Goal: Task Accomplishment & Management: Use online tool/utility

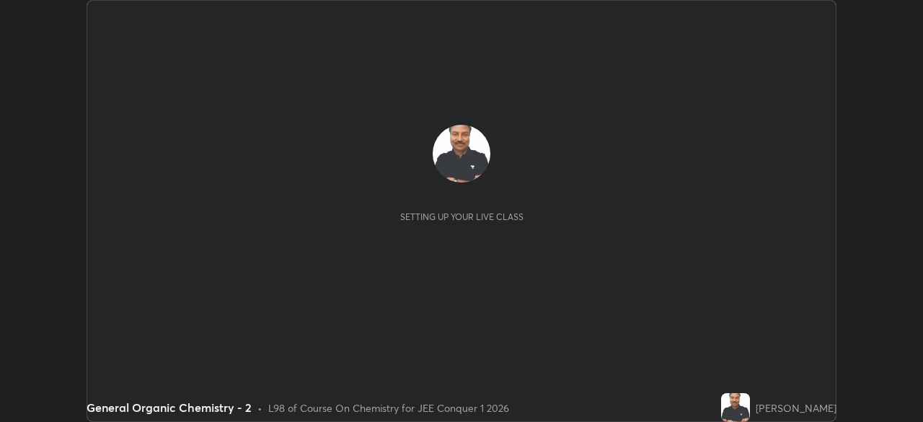
scroll to position [422, 922]
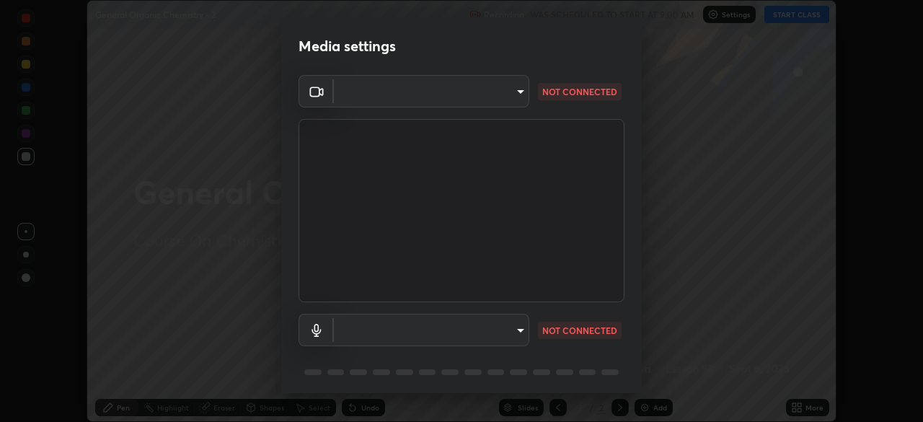
type input "5b0ce39d11be3a435715daab6ad7fa25508616855f5d18a60cdf0faa8df0ce2b"
type input "a1042adff76ea4b5505a52ff3a0232de4086f7e529f4609d60403d5288817579"
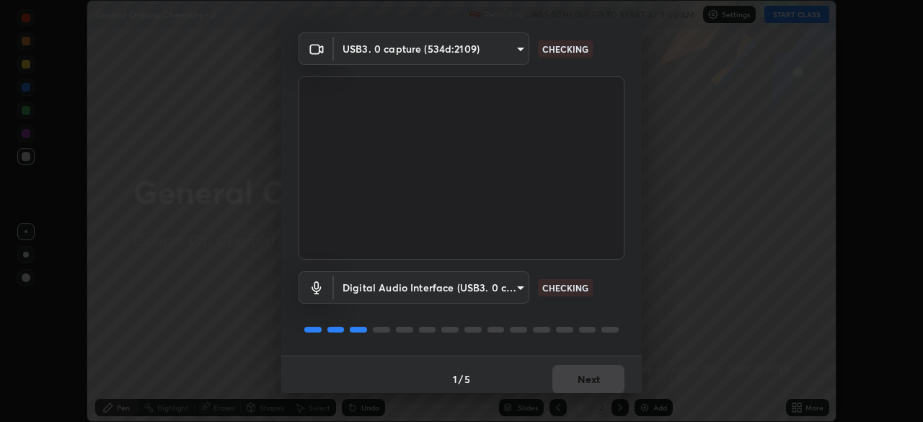
scroll to position [51, 0]
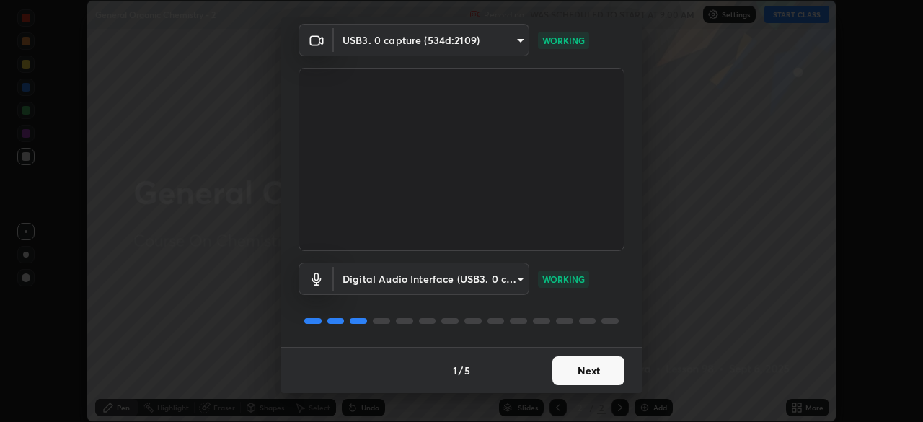
click at [573, 375] on button "Next" at bounding box center [588, 370] width 72 height 29
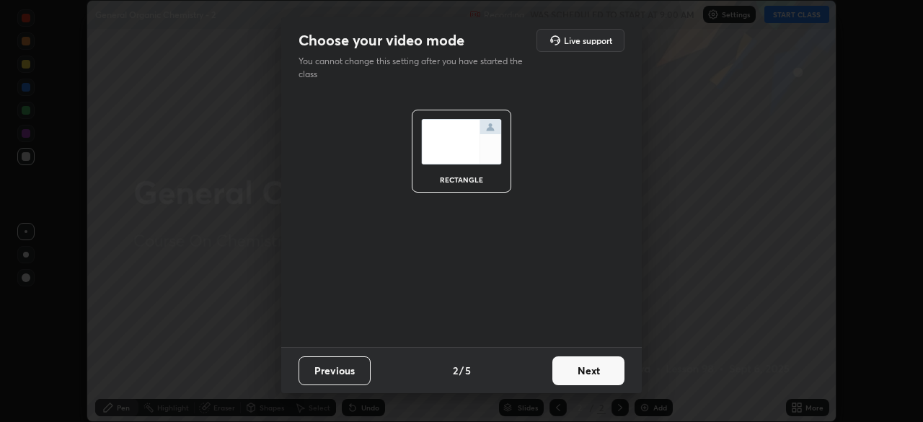
scroll to position [0, 0]
click at [574, 374] on button "Next" at bounding box center [588, 370] width 72 height 29
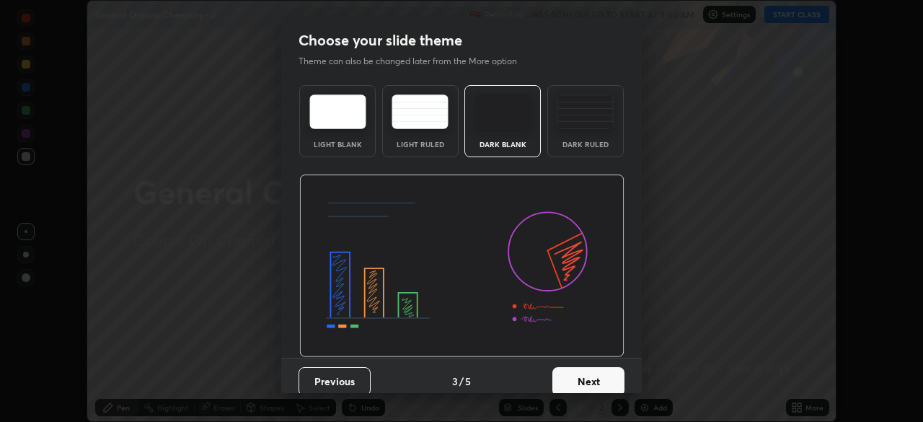
click at [575, 371] on button "Next" at bounding box center [588, 381] width 72 height 29
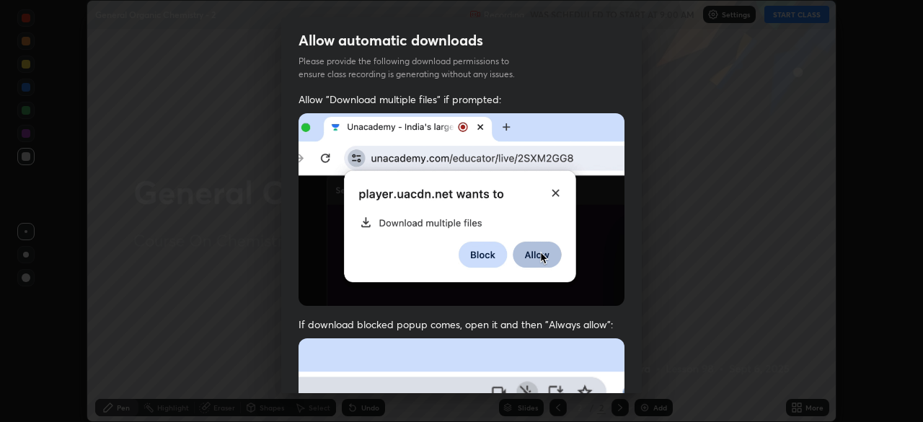
scroll to position [34, 0]
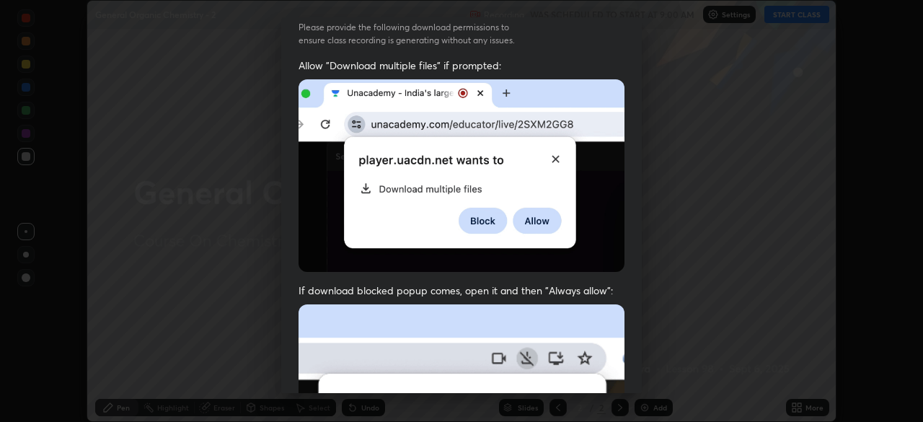
click at [628, 289] on div "Allow "Download multiple files" if prompted: If download blocked popup comes, o…" at bounding box center [461, 361] width 361 height 607
click at [690, 322] on div "Allow automatic downloads Please provide the following download permissions to …" at bounding box center [461, 211] width 923 height 422
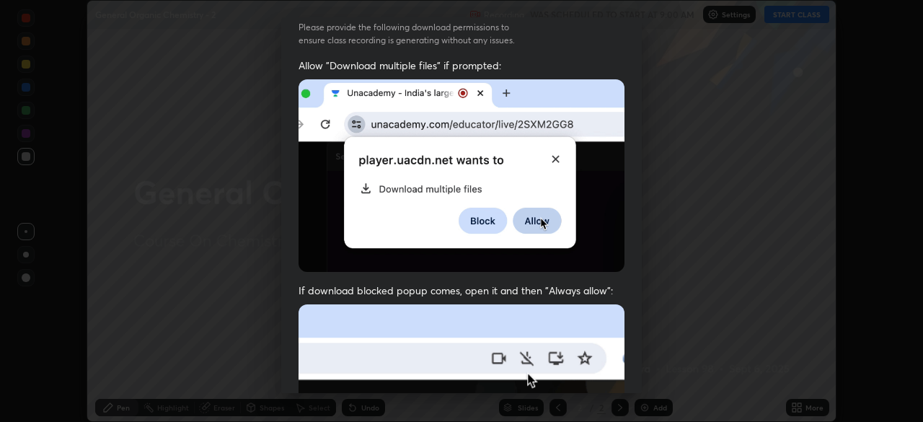
click at [676, 322] on div "Allow automatic downloads Please provide the following download permissions to …" at bounding box center [461, 211] width 923 height 422
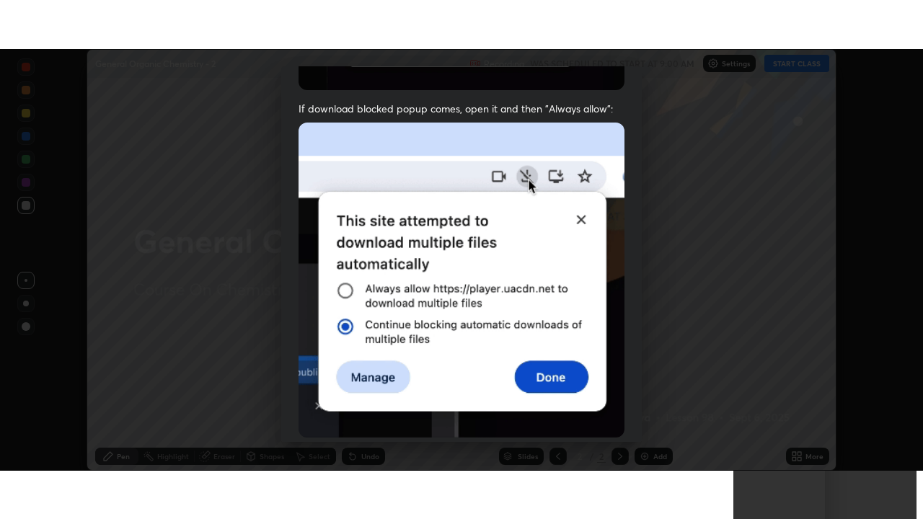
scroll to position [345, 0]
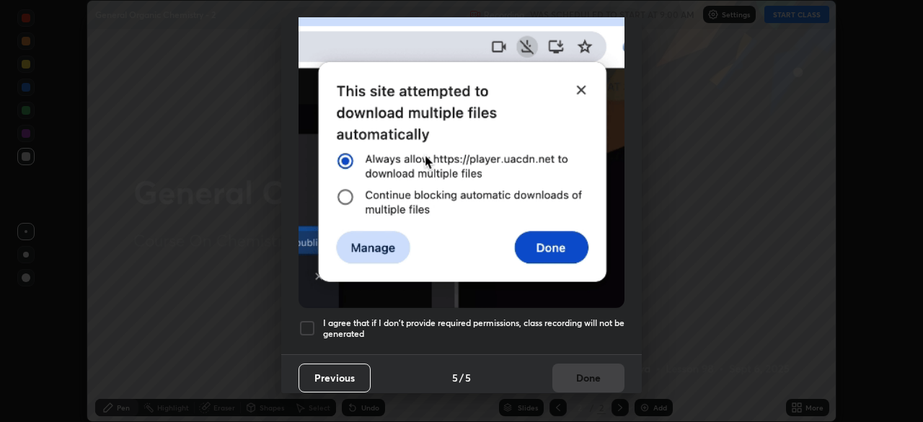
click at [308, 323] on div at bounding box center [307, 327] width 17 height 17
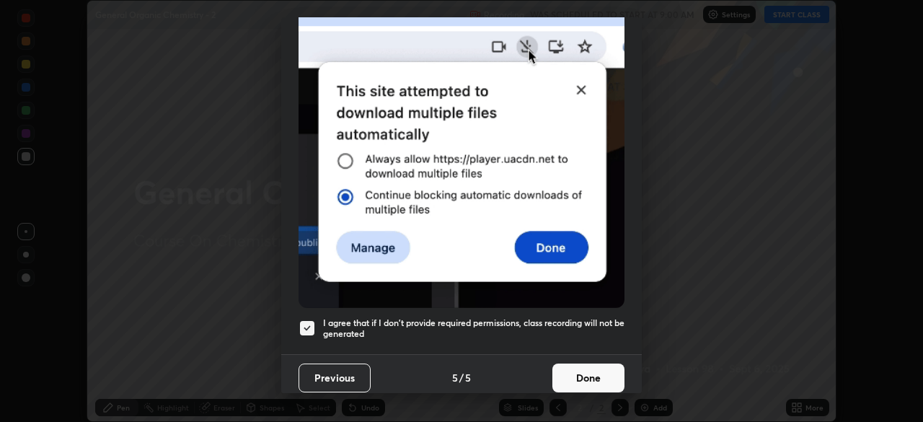
click at [578, 369] on button "Done" at bounding box center [588, 377] width 72 height 29
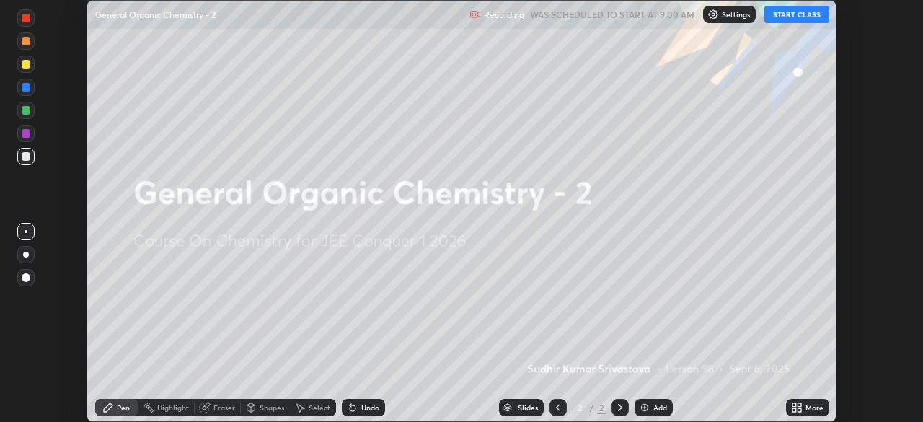
click at [789, 17] on button "START CLASS" at bounding box center [796, 14] width 65 height 17
click at [650, 407] on div "Add" at bounding box center [654, 407] width 38 height 17
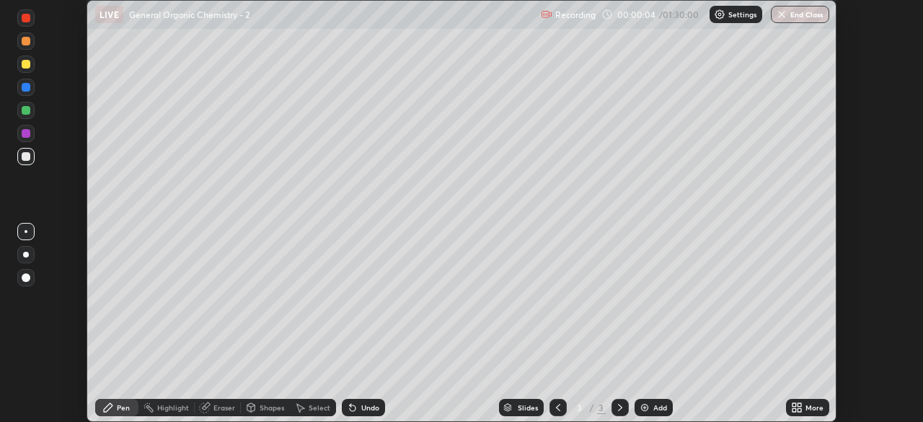
click at [795, 407] on icon at bounding box center [797, 408] width 12 height 12
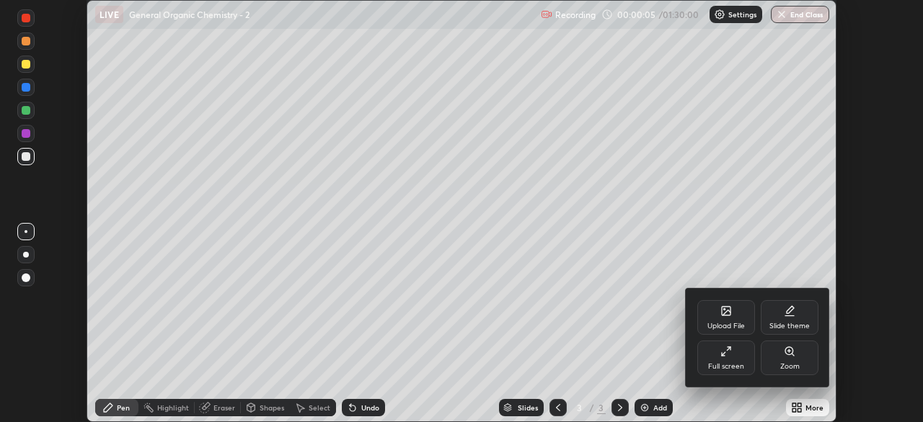
click at [724, 356] on icon at bounding box center [726, 351] width 12 height 12
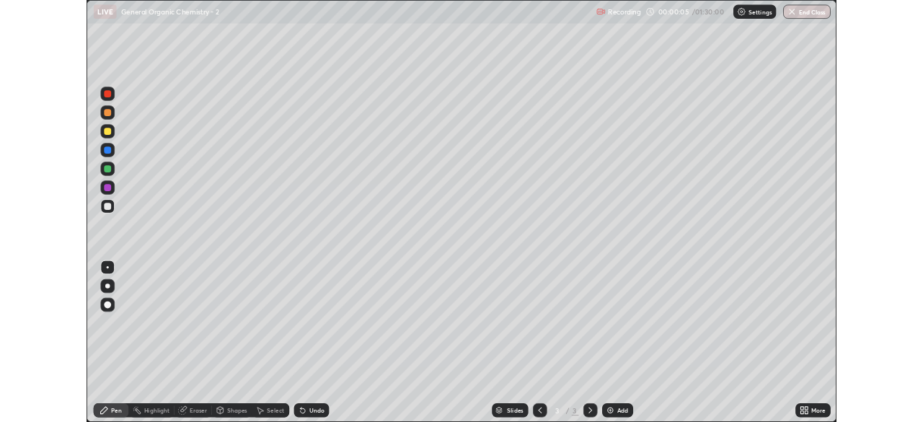
scroll to position [519, 923]
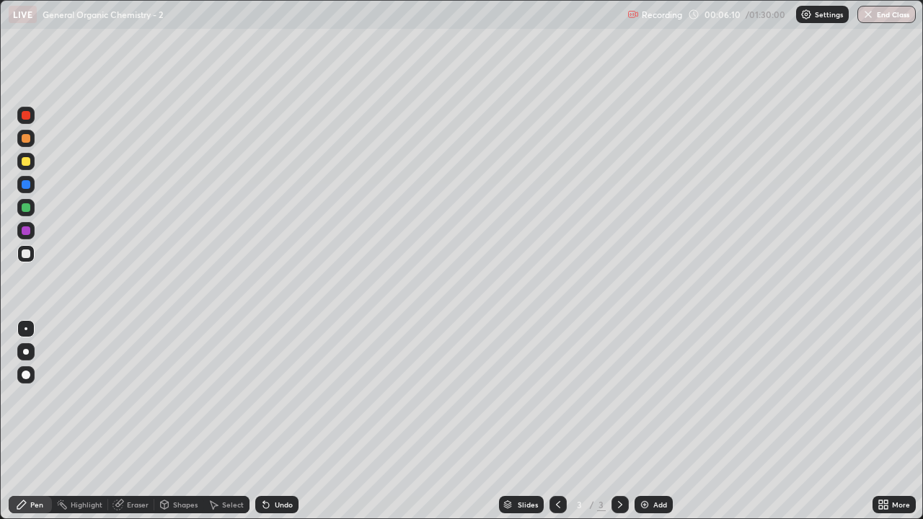
click at [654, 421] on div "Add" at bounding box center [660, 504] width 14 height 7
click at [136, 421] on div "Eraser" at bounding box center [138, 504] width 22 height 7
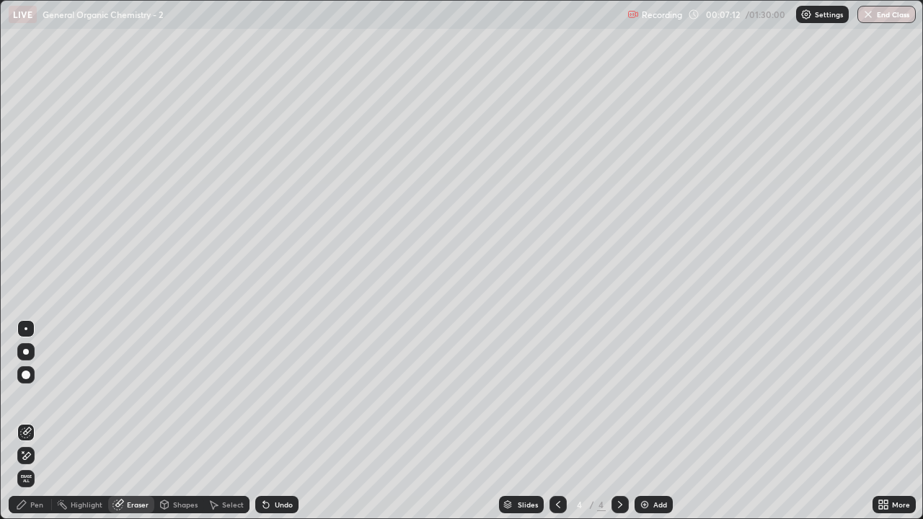
click at [35, 421] on div "Pen" at bounding box center [30, 504] width 43 height 17
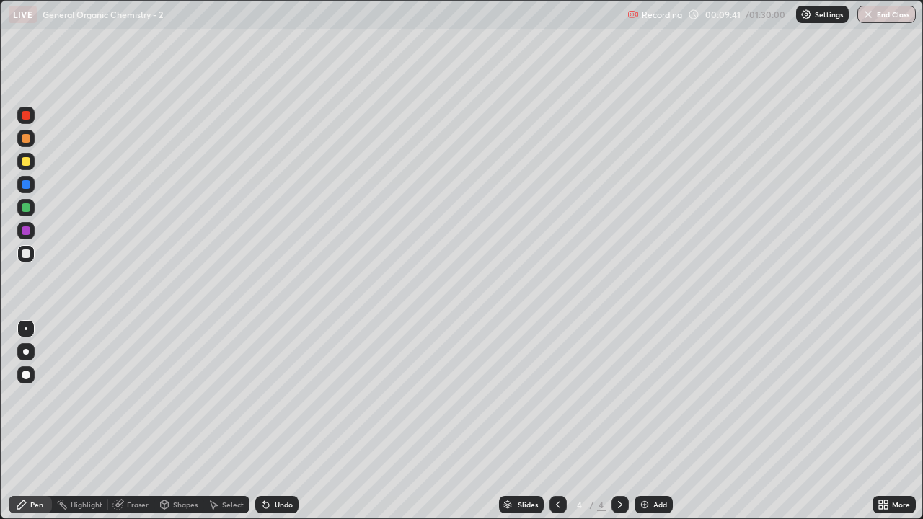
click at [621, 421] on icon at bounding box center [620, 505] width 12 height 12
click at [654, 421] on div "Add" at bounding box center [660, 504] width 14 height 7
click at [616, 421] on icon at bounding box center [620, 505] width 12 height 12
click at [614, 421] on icon at bounding box center [620, 505] width 12 height 12
click at [649, 421] on div "Add" at bounding box center [654, 504] width 38 height 17
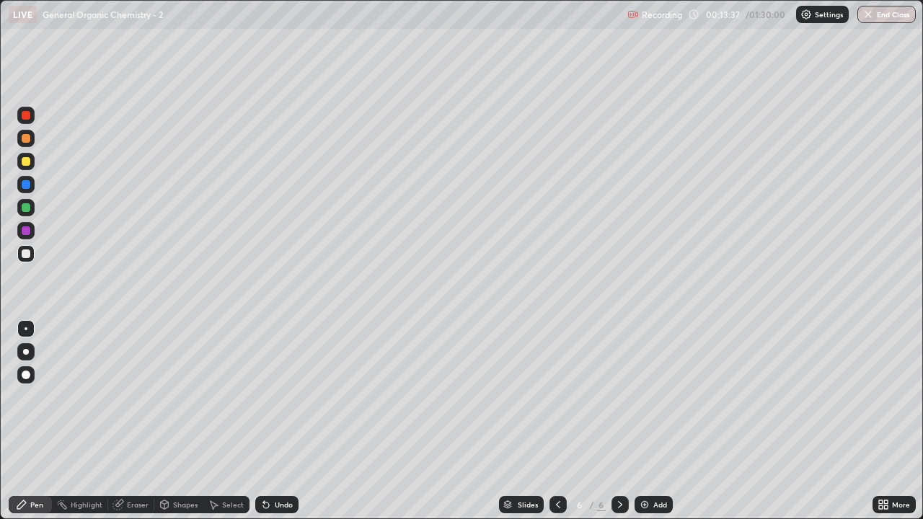
click at [137, 421] on div "Eraser" at bounding box center [138, 504] width 22 height 7
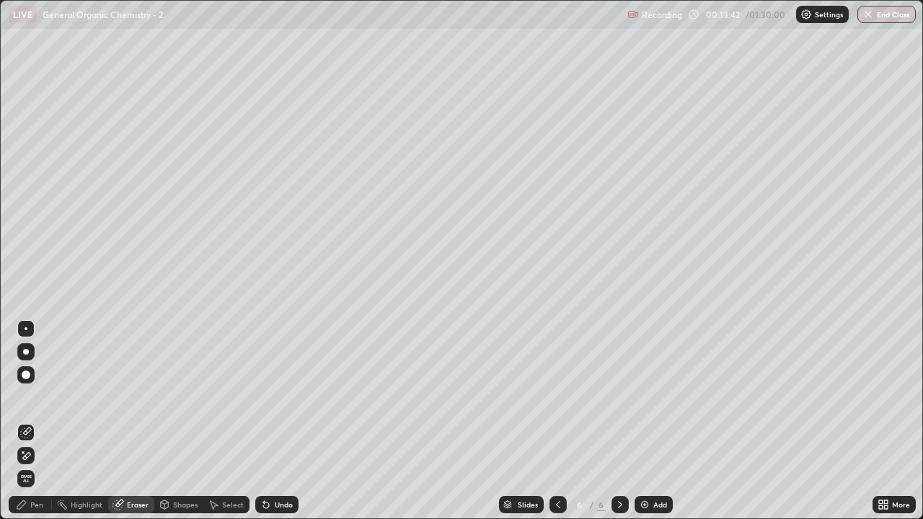
click at [35, 421] on div "Pen" at bounding box center [30, 504] width 43 height 17
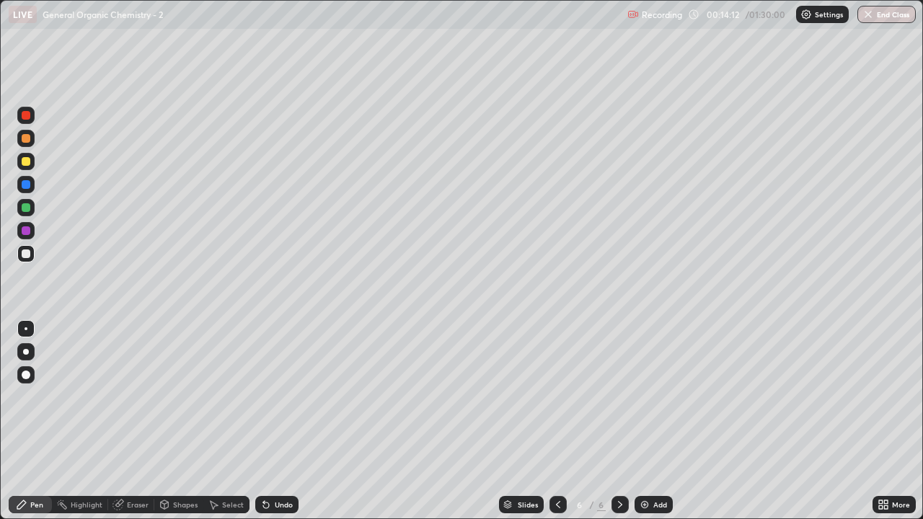
click at [557, 421] on icon at bounding box center [558, 505] width 12 height 12
click at [662, 421] on div "Add" at bounding box center [660, 504] width 14 height 7
click at [618, 421] on icon at bounding box center [620, 504] width 4 height 7
click at [653, 421] on div "Add" at bounding box center [660, 504] width 14 height 7
click at [661, 421] on div "Add" at bounding box center [660, 504] width 14 height 7
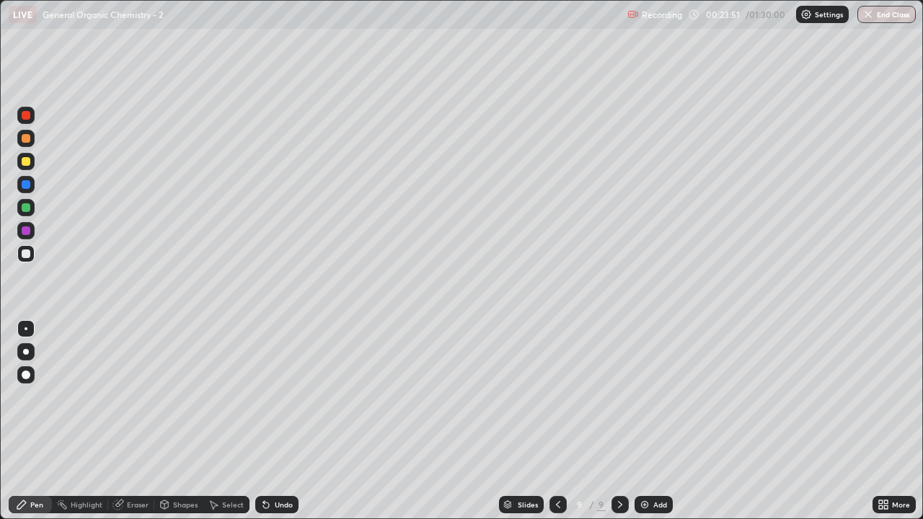
click at [549, 421] on div at bounding box center [557, 504] width 17 height 29
click at [618, 421] on div at bounding box center [619, 504] width 17 height 17
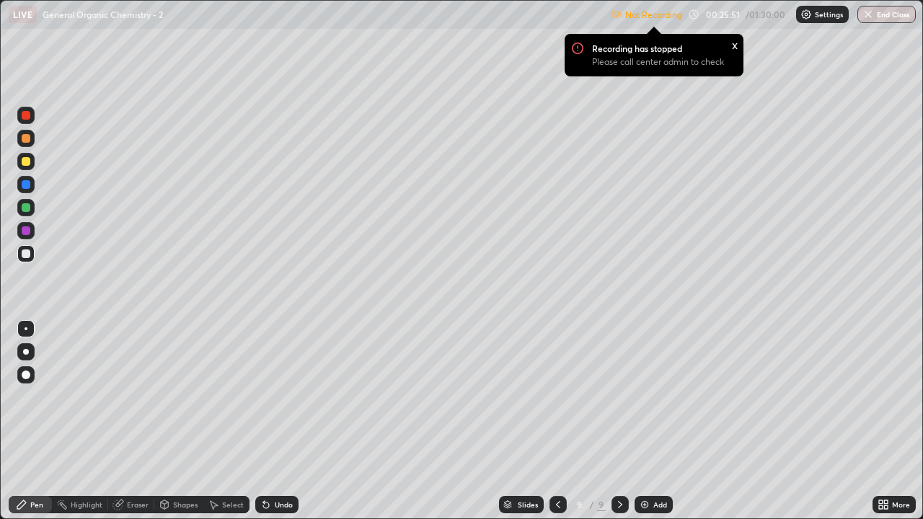
click at [650, 10] on p "Not Recording" at bounding box center [653, 14] width 57 height 11
click at [649, 16] on p "Not Recording" at bounding box center [653, 14] width 57 height 11
click at [648, 45] on p "Recording has stopped" at bounding box center [637, 49] width 90 height 12
click at [734, 48] on div "x" at bounding box center [735, 44] width 6 height 15
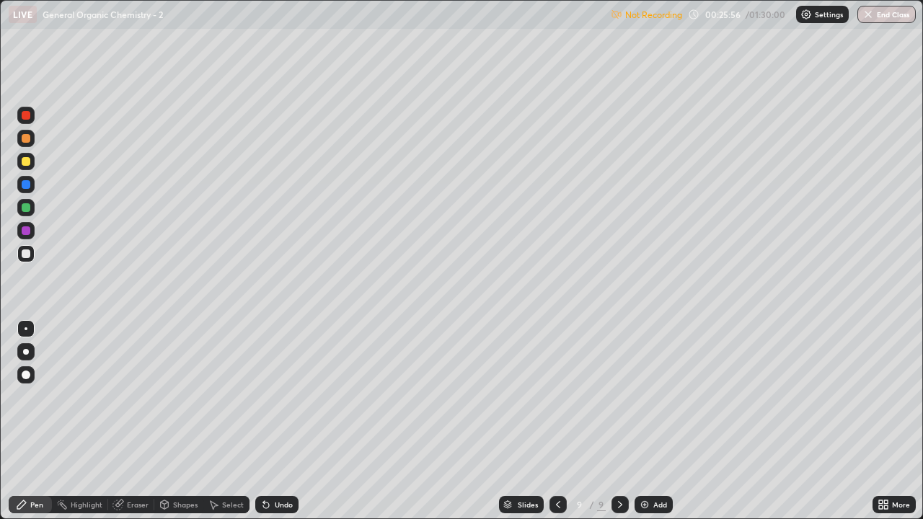
click at [657, 16] on p "Not Recording" at bounding box center [653, 14] width 57 height 11
click at [823, 14] on p "Settings" at bounding box center [829, 14] width 28 height 7
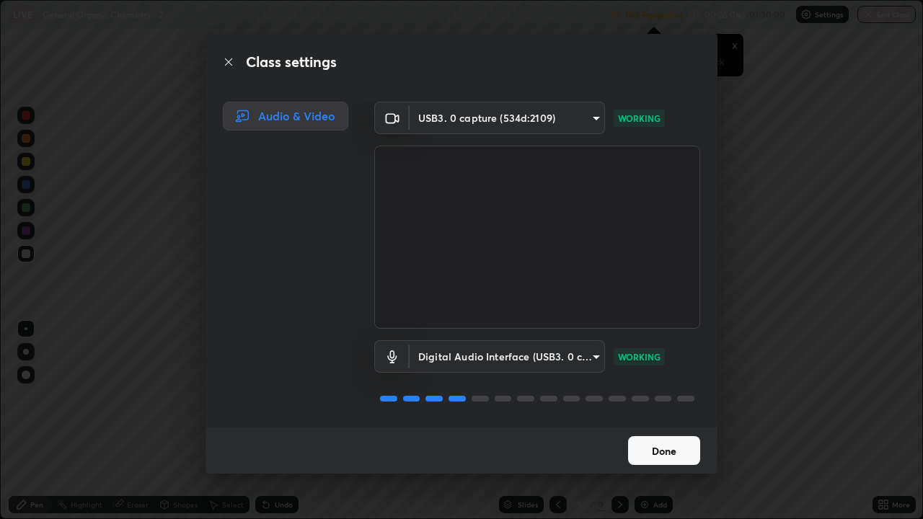
click at [659, 421] on button "Done" at bounding box center [664, 450] width 72 height 29
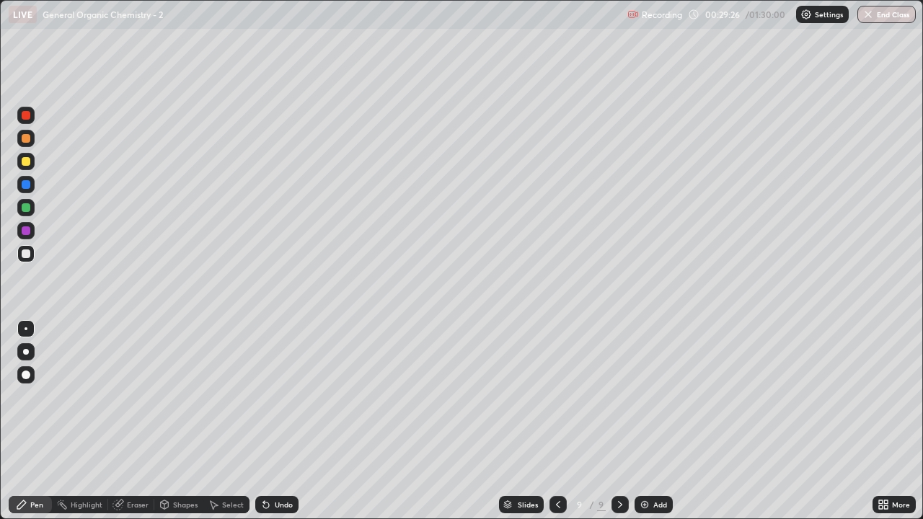
click at [658, 421] on div "Add" at bounding box center [660, 504] width 14 height 7
click at [132, 421] on div "Eraser" at bounding box center [138, 504] width 22 height 7
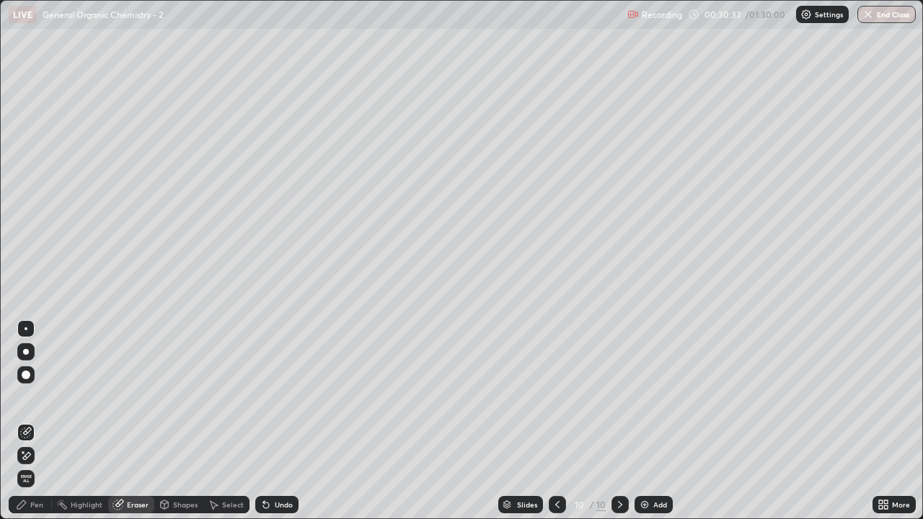
click at [38, 421] on div "Pen" at bounding box center [30, 504] width 43 height 17
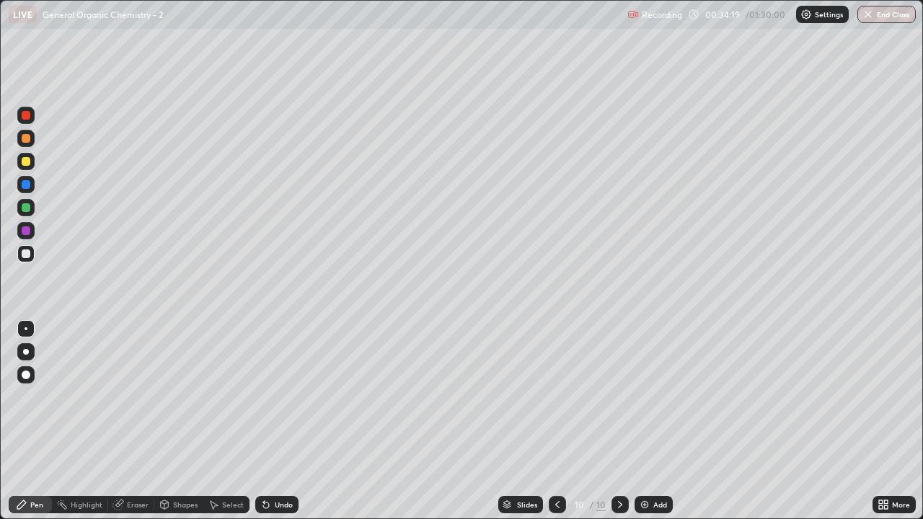
click at [41, 421] on div "Pen" at bounding box center [36, 504] width 13 height 7
click at [139, 421] on div "Eraser" at bounding box center [138, 504] width 22 height 7
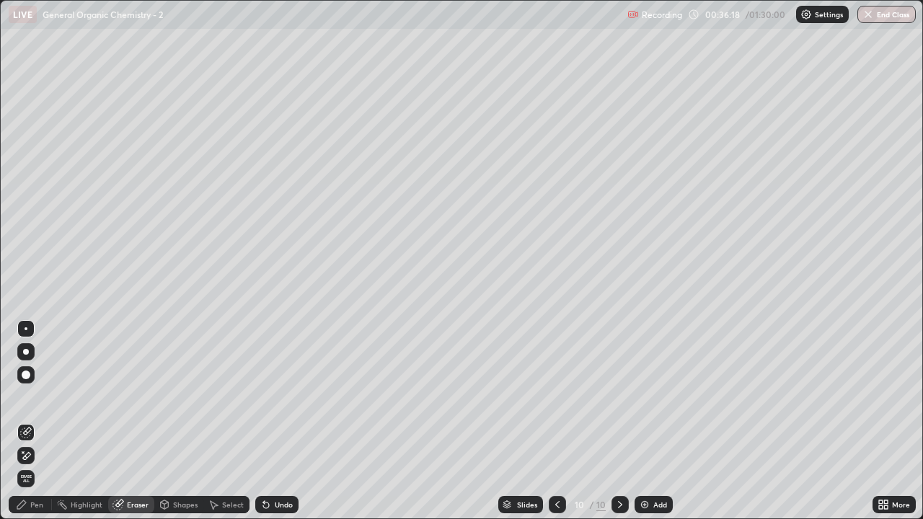
click at [34, 421] on div "Pen" at bounding box center [36, 504] width 13 height 7
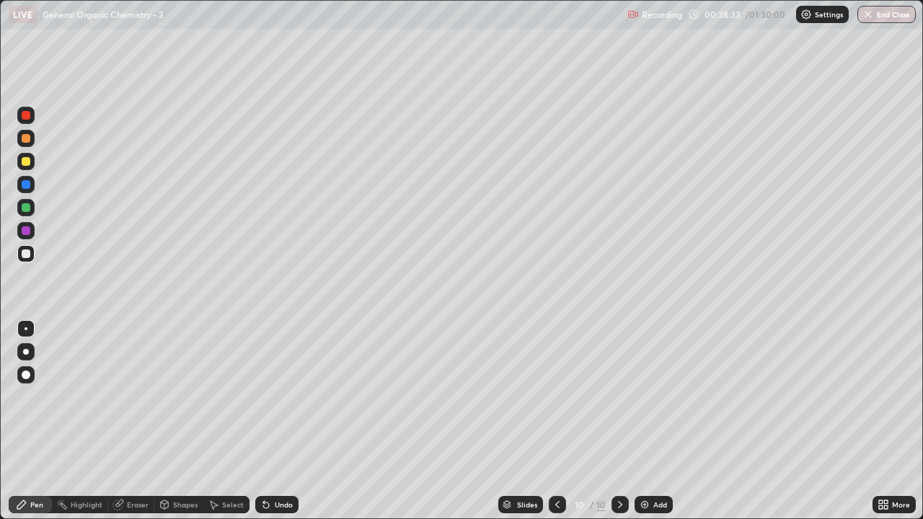
click at [137, 421] on div "Eraser" at bounding box center [138, 504] width 22 height 7
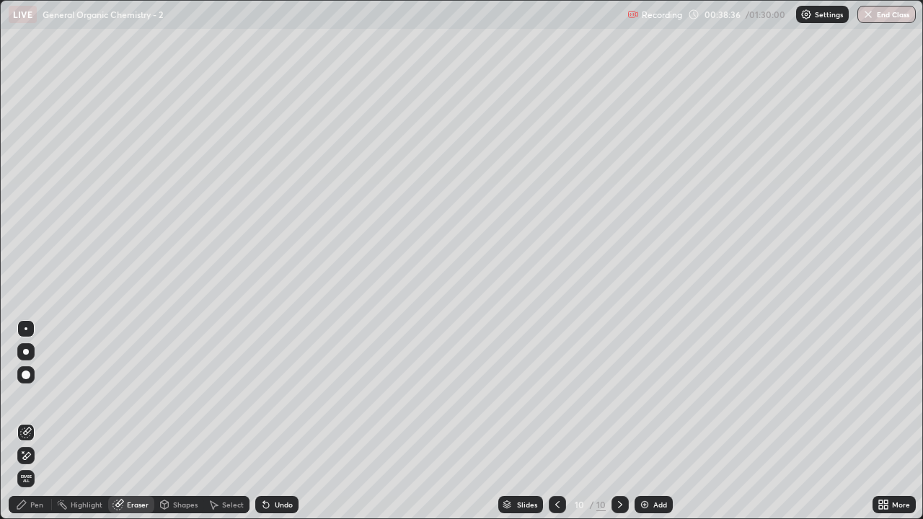
click at [43, 421] on div "Pen" at bounding box center [36, 504] width 13 height 7
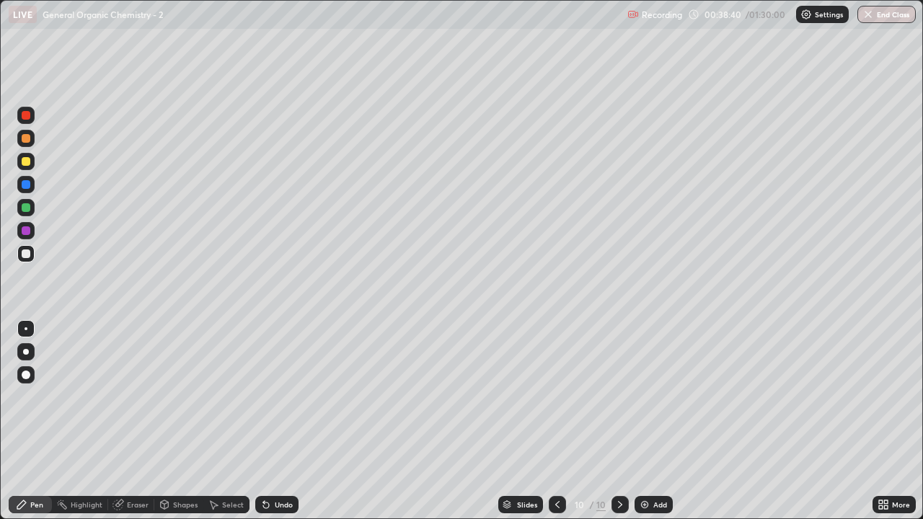
click at [142, 421] on div "Eraser" at bounding box center [138, 504] width 22 height 7
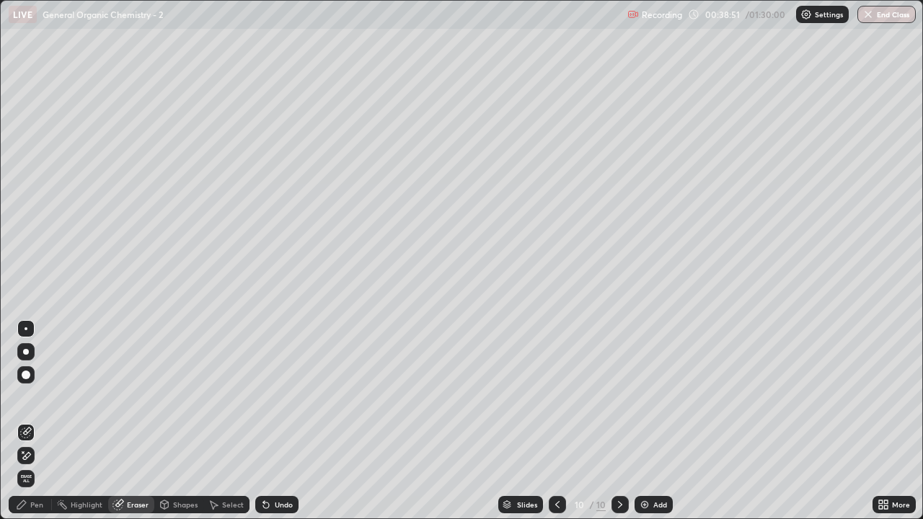
click at [35, 421] on div "Pen" at bounding box center [30, 504] width 43 height 17
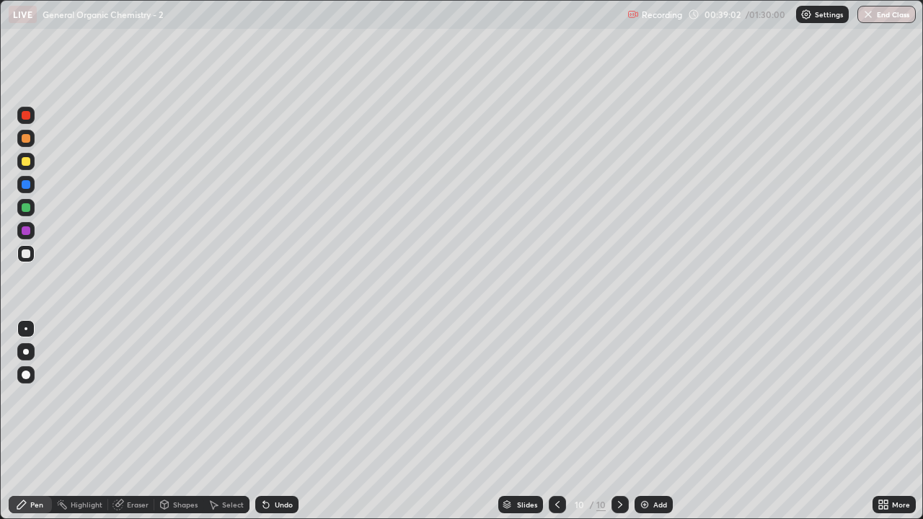
click at [141, 421] on div "Eraser" at bounding box center [138, 504] width 22 height 7
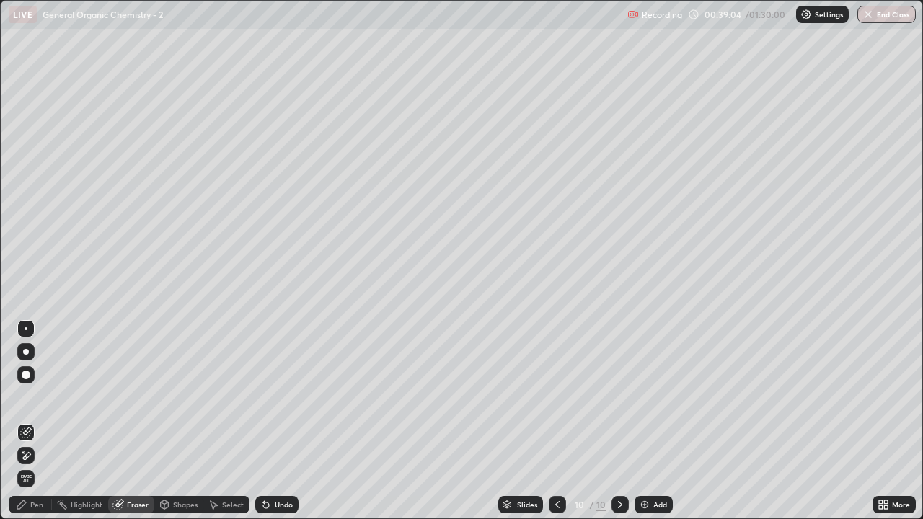
click at [35, 421] on div "Pen" at bounding box center [30, 504] width 43 height 17
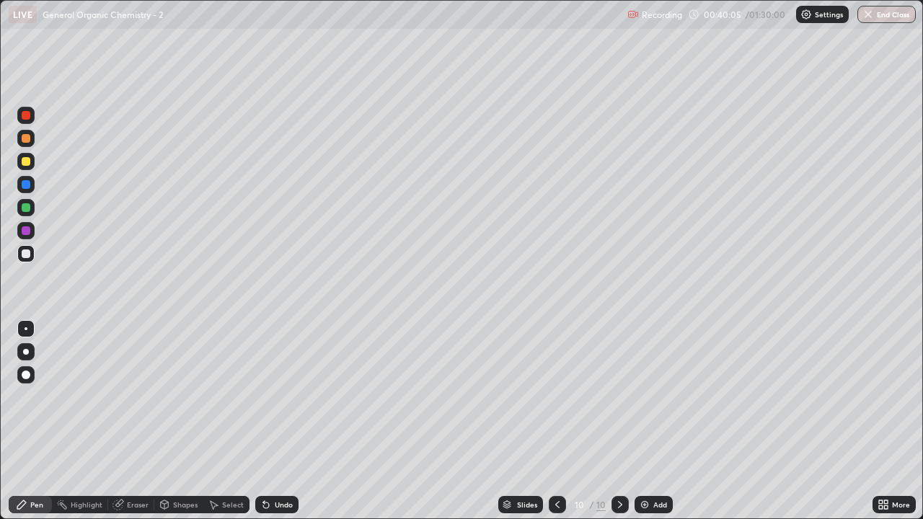
click at [557, 421] on icon at bounding box center [558, 505] width 12 height 12
click at [619, 421] on icon at bounding box center [620, 505] width 12 height 12
click at [137, 421] on div "Eraser" at bounding box center [138, 504] width 22 height 7
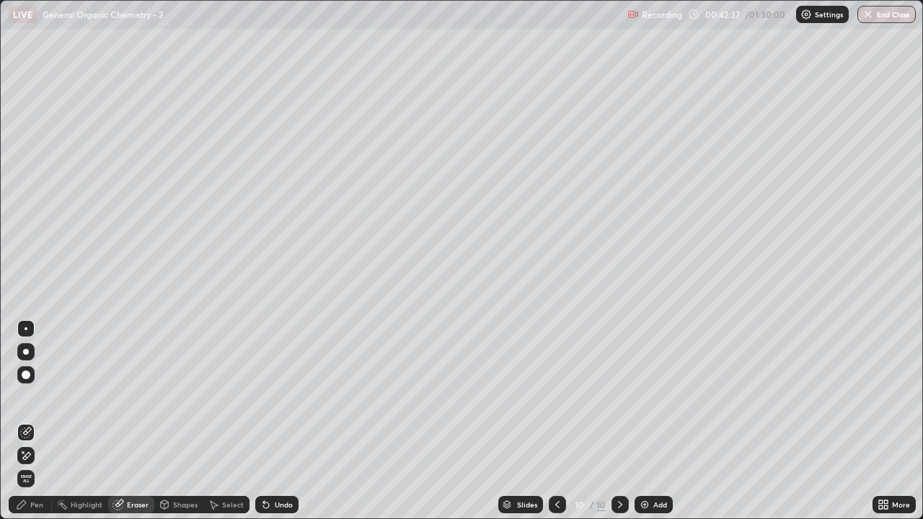
click at [43, 421] on div "Pen" at bounding box center [36, 504] width 13 height 7
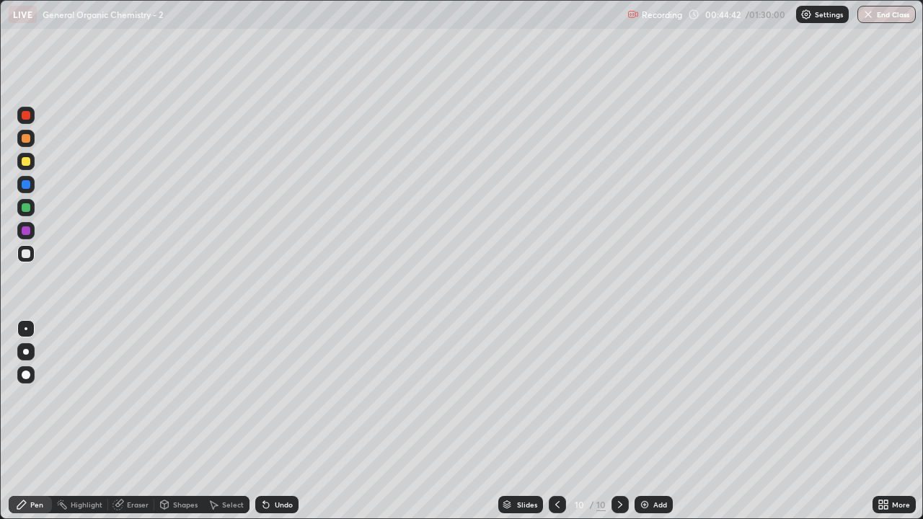
click at [659, 421] on div "Add" at bounding box center [660, 504] width 14 height 7
click at [555, 421] on icon at bounding box center [558, 505] width 12 height 12
click at [622, 421] on icon at bounding box center [620, 505] width 12 height 12
click at [549, 421] on div at bounding box center [557, 504] width 17 height 17
click at [138, 421] on div "Eraser" at bounding box center [138, 504] width 22 height 7
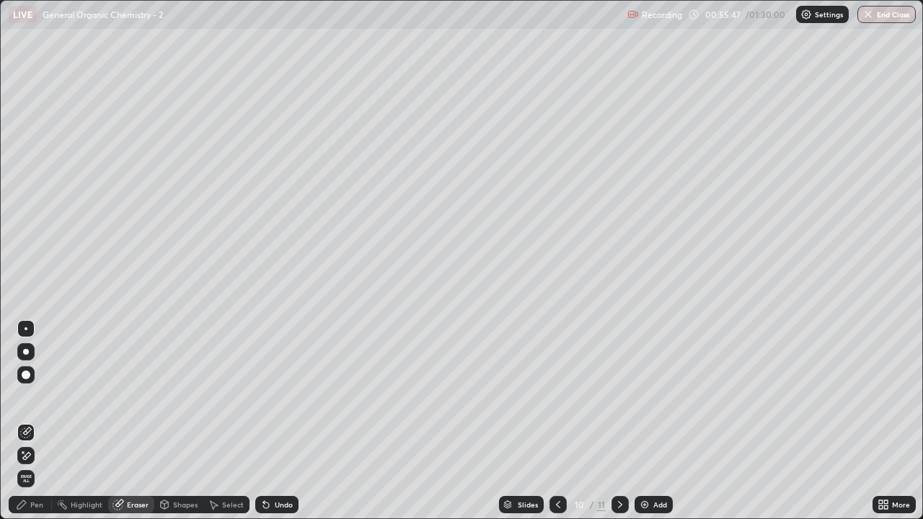
click at [658, 421] on div "Add" at bounding box center [660, 504] width 14 height 7
click at [39, 421] on div "Pen" at bounding box center [36, 504] width 13 height 7
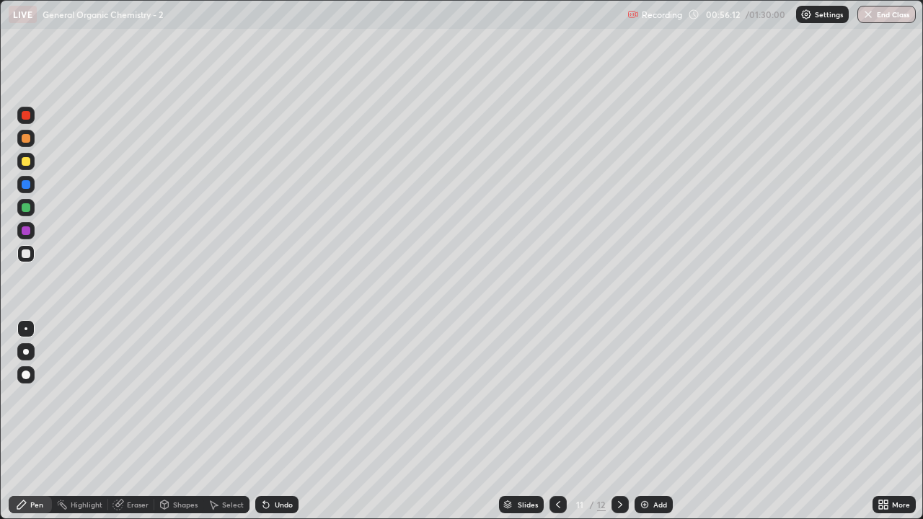
click at [140, 421] on div "Eraser" at bounding box center [131, 504] width 46 height 17
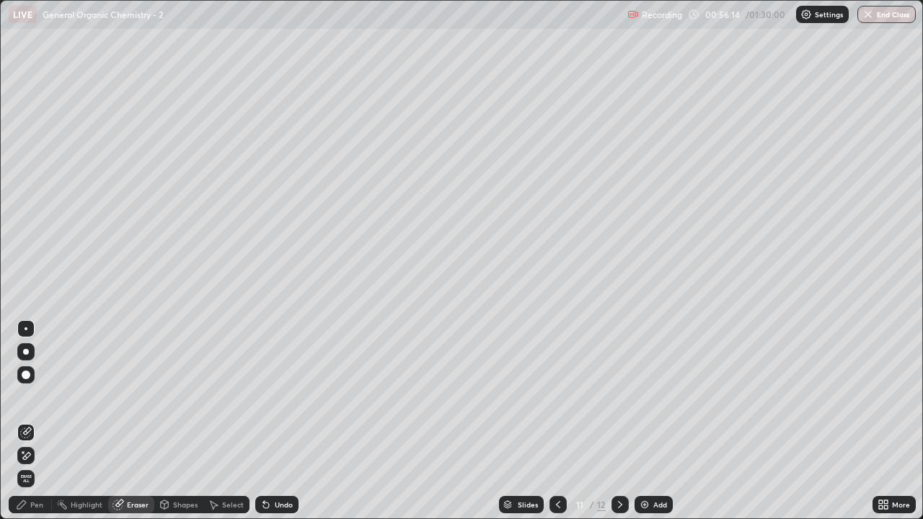
click at [37, 421] on div "Pen" at bounding box center [36, 504] width 13 height 7
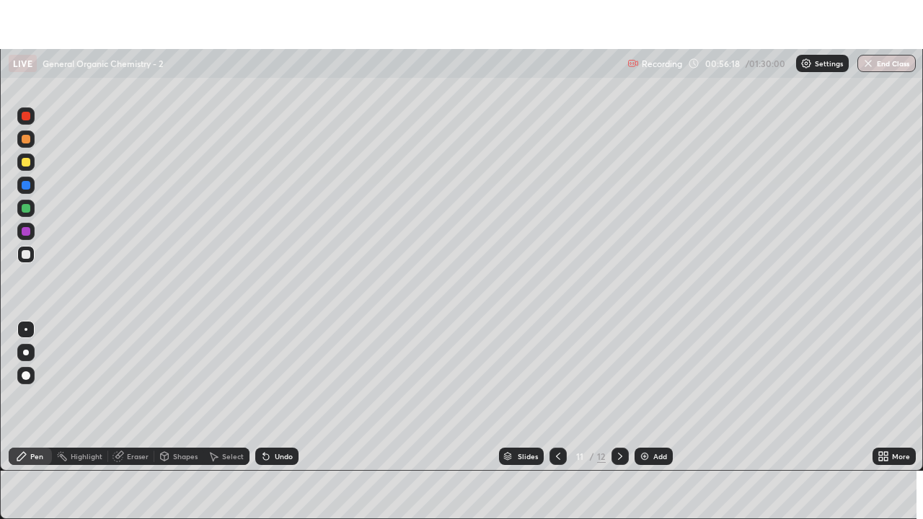
scroll to position [71686, 71185]
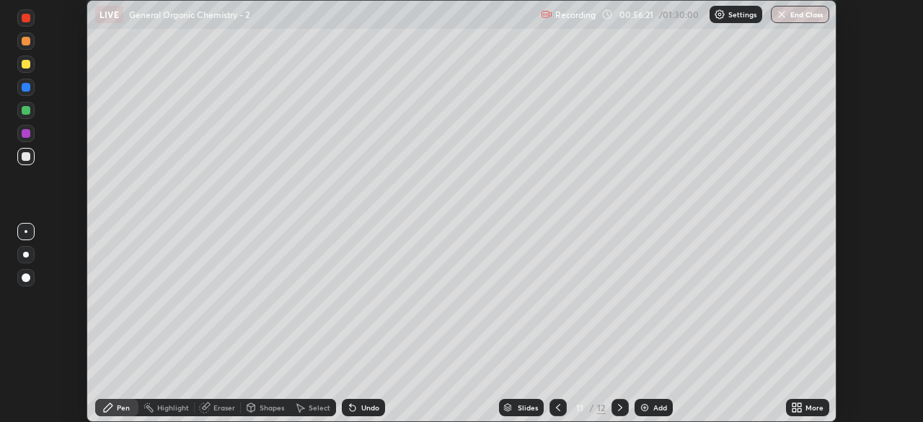
click at [794, 409] on icon at bounding box center [794, 410] width 4 height 4
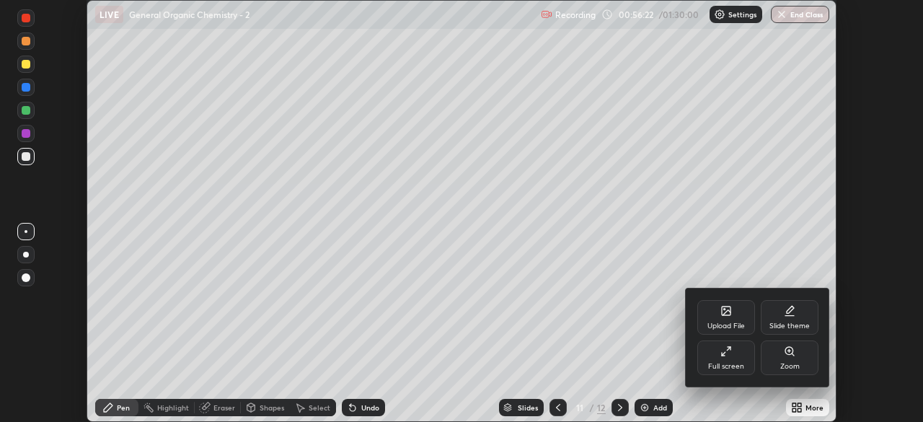
click at [725, 352] on icon at bounding box center [724, 354] width 4 height 4
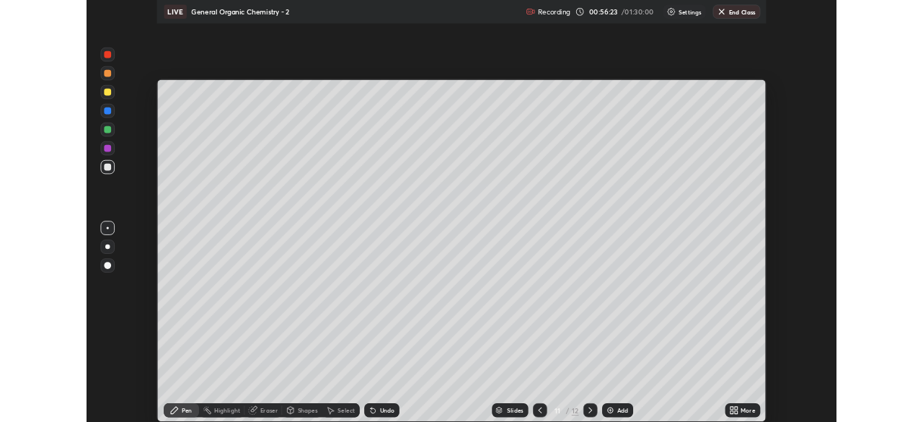
scroll to position [519, 923]
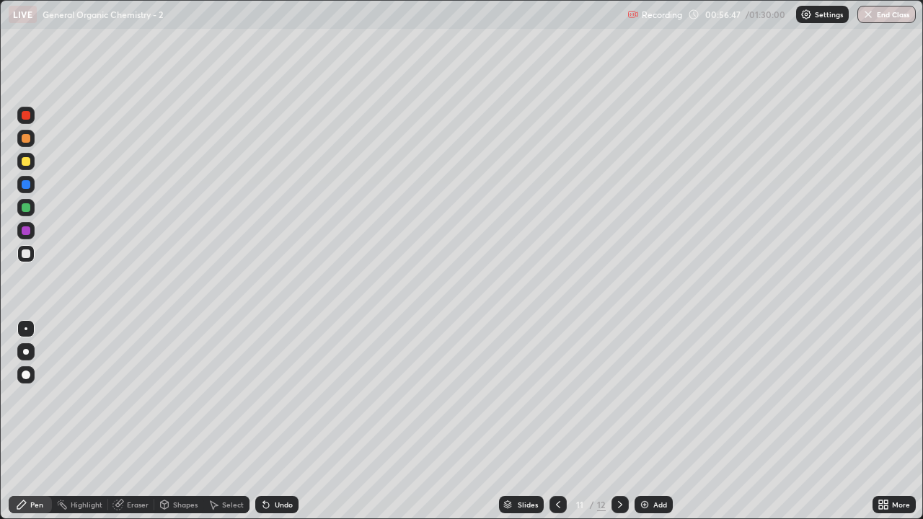
click at [557, 421] on icon at bounding box center [558, 505] width 12 height 12
click at [617, 421] on icon at bounding box center [620, 505] width 12 height 12
click at [620, 421] on icon at bounding box center [620, 505] width 12 height 12
click at [144, 421] on div "Eraser" at bounding box center [131, 504] width 46 height 17
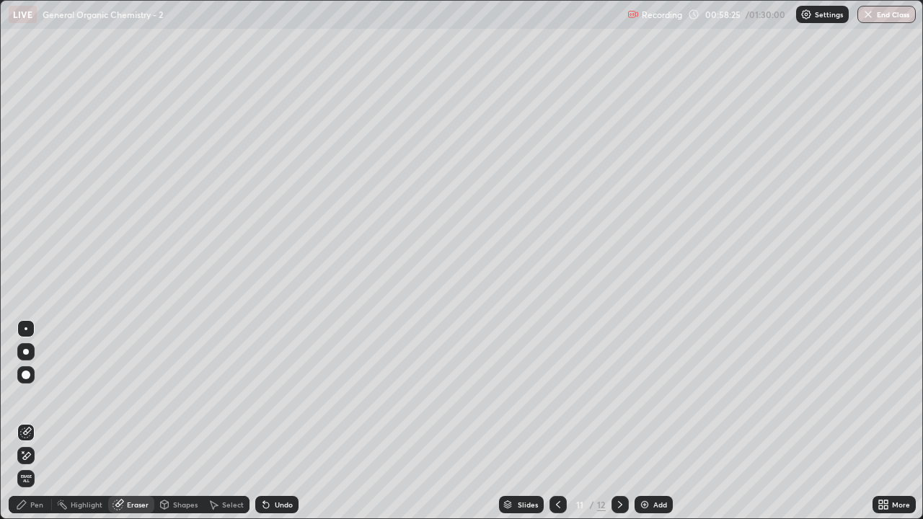
click at [39, 421] on div "Pen" at bounding box center [36, 504] width 13 height 7
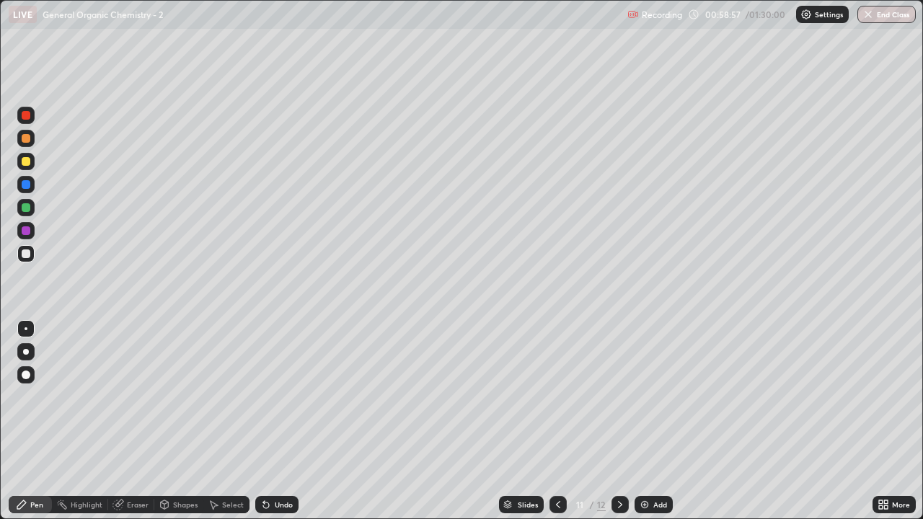
click at [556, 421] on icon at bounding box center [558, 504] width 4 height 7
click at [619, 421] on icon at bounding box center [620, 504] width 4 height 7
click at [136, 421] on div "Eraser" at bounding box center [138, 504] width 22 height 7
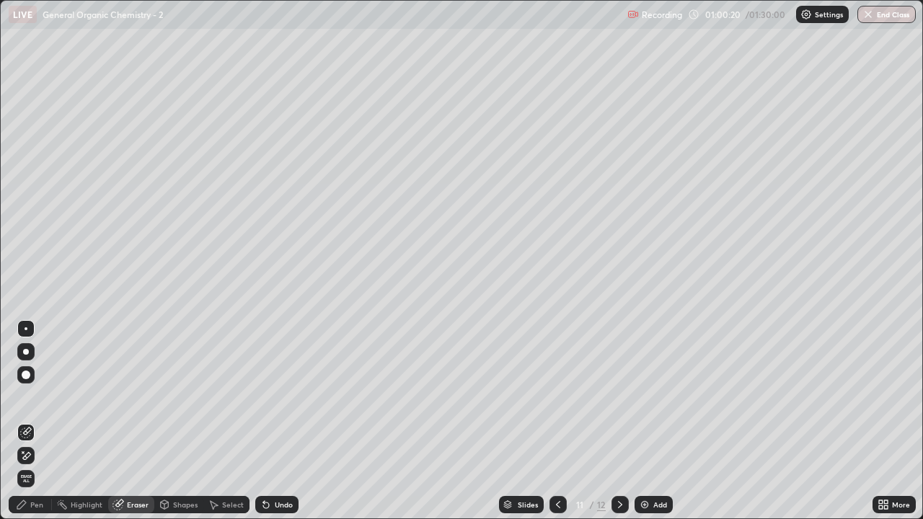
click at [37, 421] on div "Pen" at bounding box center [30, 504] width 43 height 17
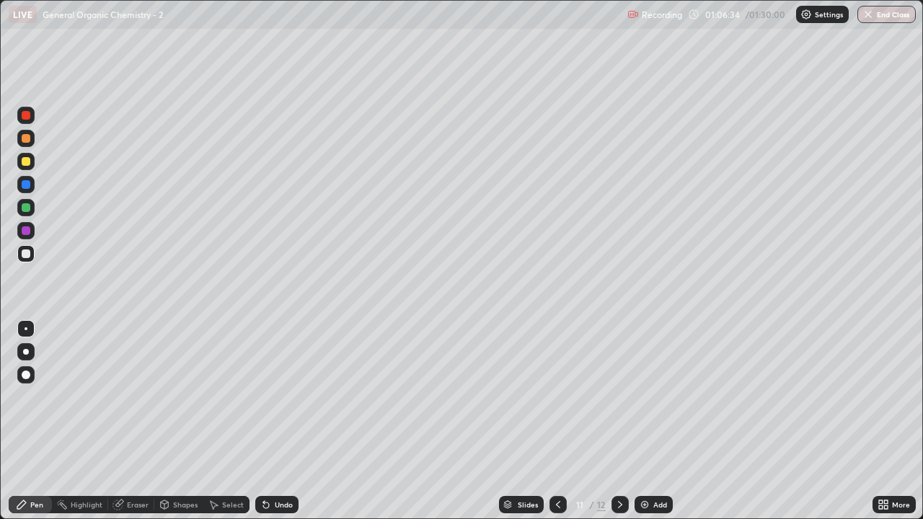
click at [651, 421] on div "Add" at bounding box center [654, 504] width 38 height 17
click at [663, 421] on div "Add" at bounding box center [660, 504] width 14 height 7
click at [654, 421] on div "Add" at bounding box center [660, 504] width 14 height 7
click at [658, 421] on div "Add" at bounding box center [660, 504] width 14 height 7
click at [138, 421] on div "Eraser" at bounding box center [138, 504] width 22 height 7
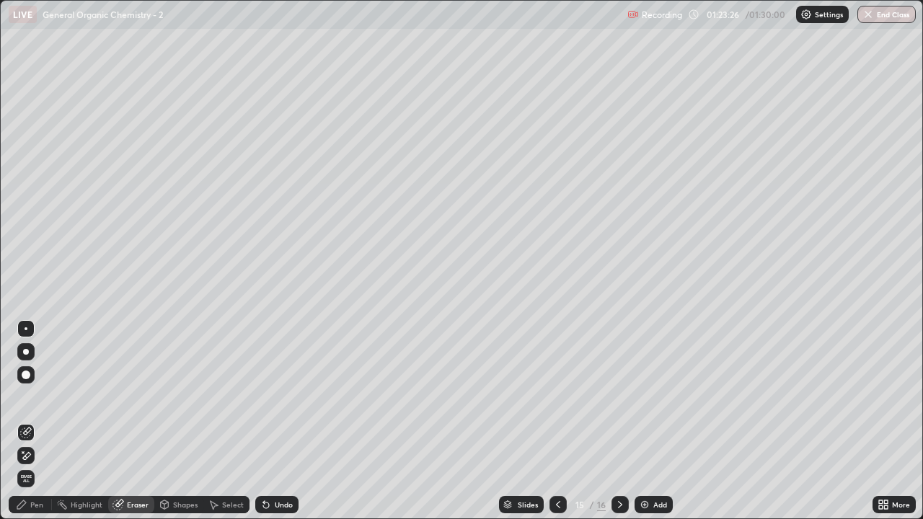
click at [37, 421] on div "Pen" at bounding box center [36, 504] width 13 height 7
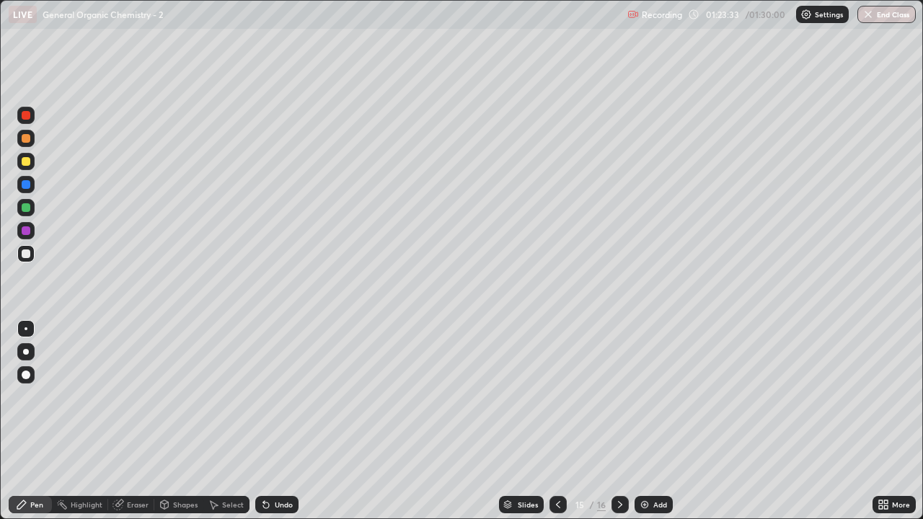
click at [135, 421] on div "Eraser" at bounding box center [138, 504] width 22 height 7
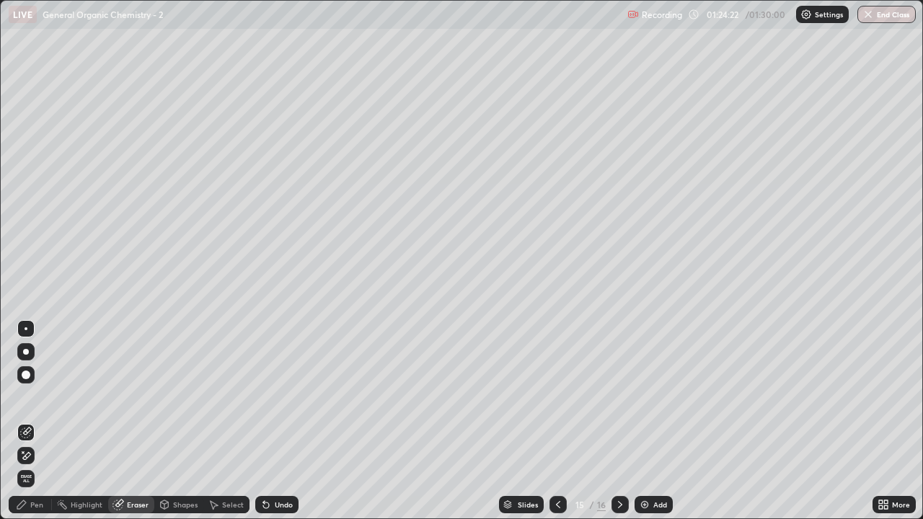
click at [35, 421] on div "Pen" at bounding box center [36, 504] width 13 height 7
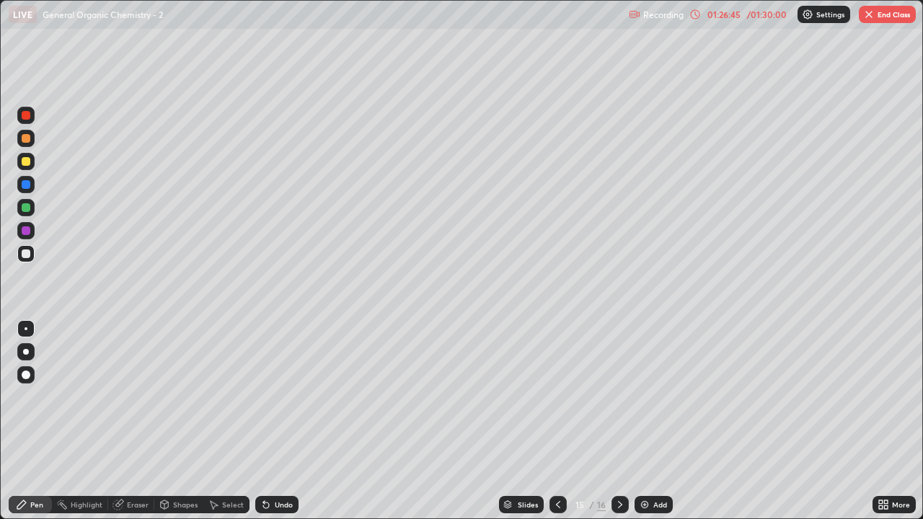
click at [888, 16] on button "End Class" at bounding box center [887, 14] width 57 height 17
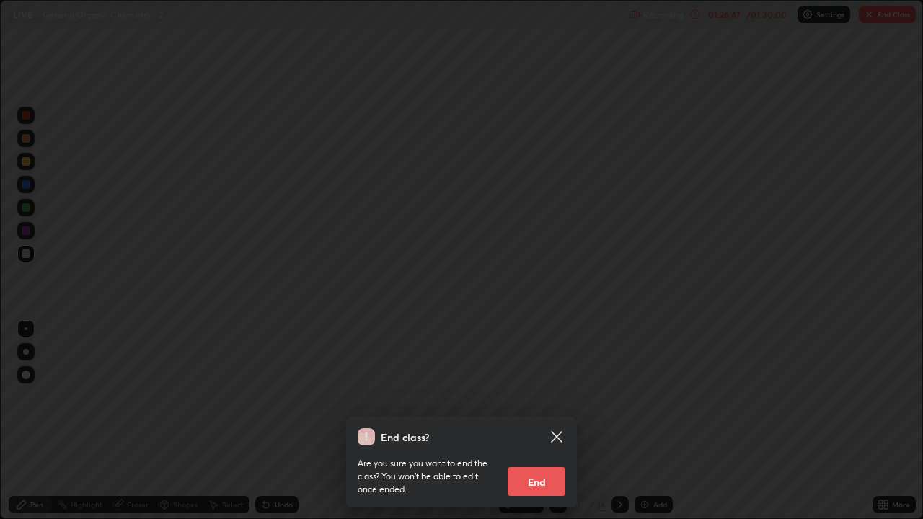
click at [536, 421] on button "End" at bounding box center [537, 481] width 58 height 29
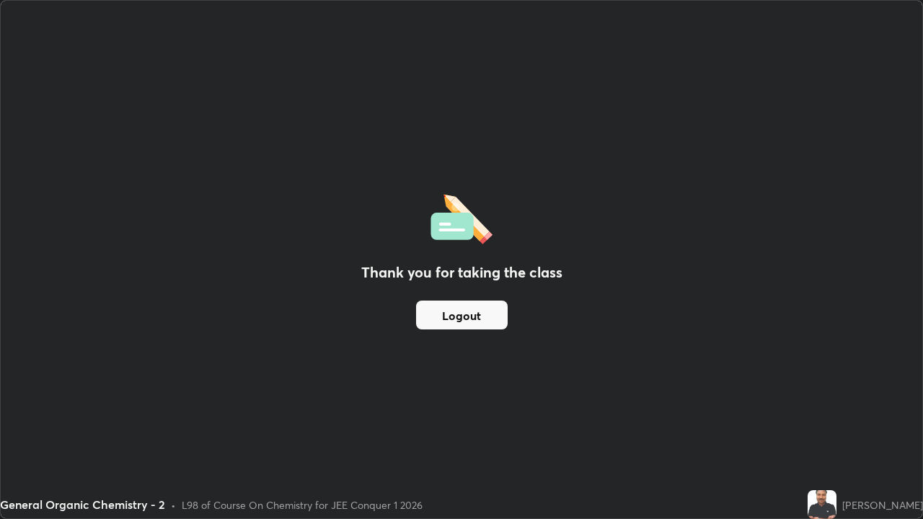
click at [458, 315] on button "Logout" at bounding box center [462, 315] width 92 height 29
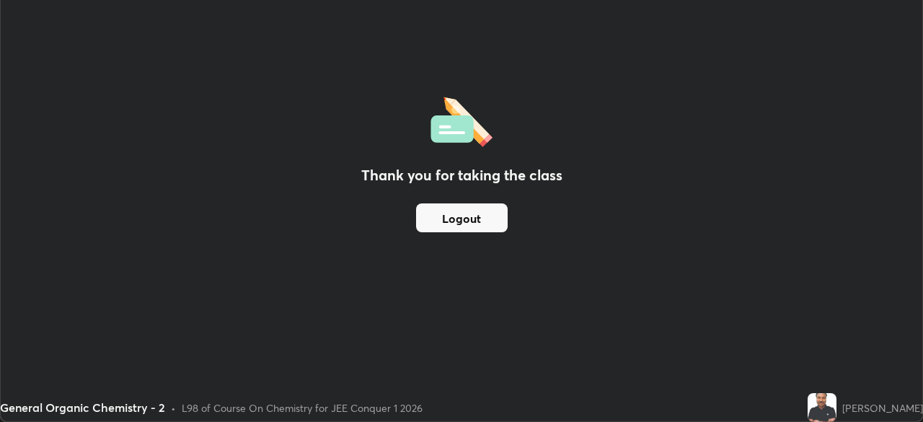
scroll to position [71686, 71185]
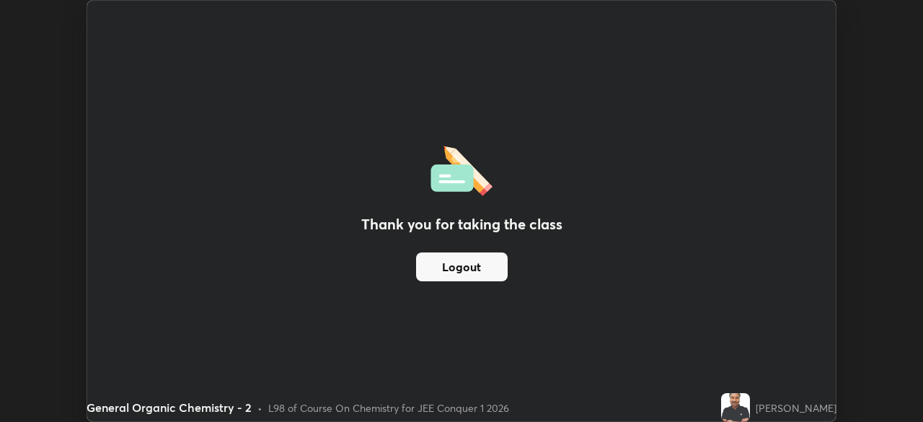
click at [474, 269] on button "Logout" at bounding box center [462, 266] width 92 height 29
